Goal: Navigation & Orientation: Find specific page/section

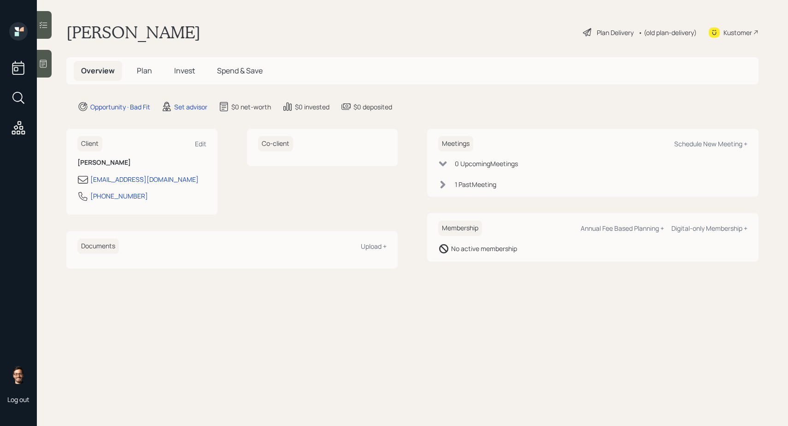
click at [179, 68] on span "Invest" at bounding box center [184, 70] width 21 height 10
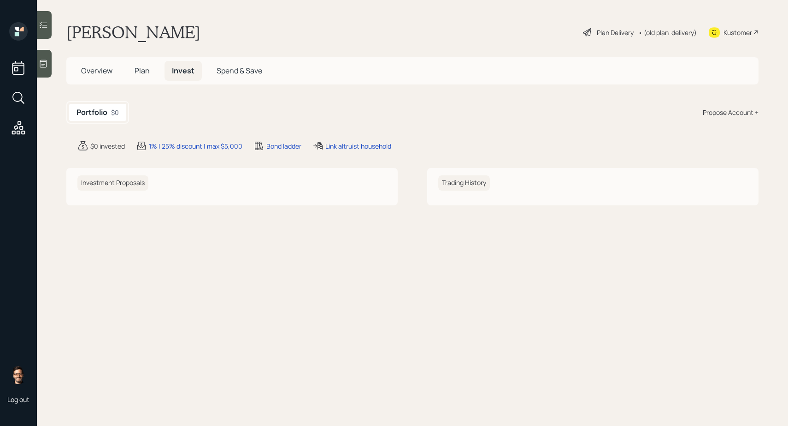
click at [225, 70] on span "Spend & Save" at bounding box center [240, 70] width 46 height 10
